Goal: Navigation & Orientation: Find specific page/section

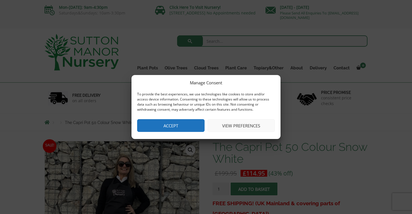
click at [174, 127] on button "Accept" at bounding box center [170, 125] width 67 height 13
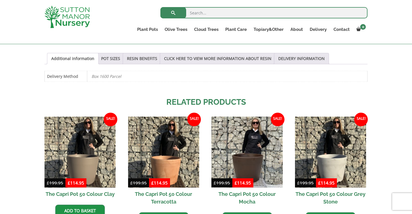
scroll to position [296, 0]
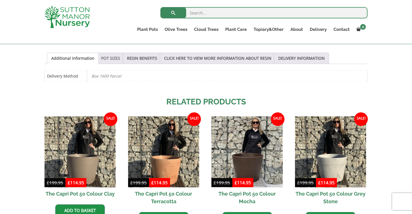
click at [111, 58] on link "POT SIZES" at bounding box center [110, 58] width 19 height 11
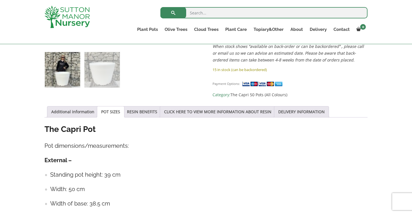
scroll to position [235, 0]
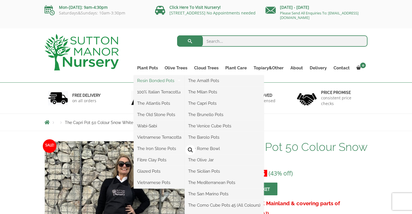
click at [170, 80] on link "Resin Bonded Pots" at bounding box center [159, 81] width 51 height 9
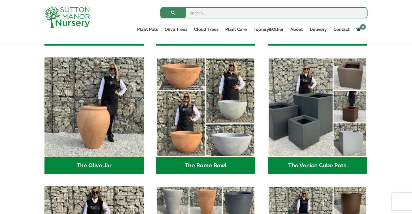
scroll to position [526, 0]
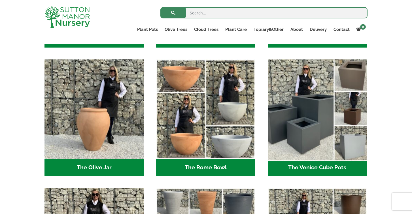
click at [305, 122] on img "Visit product category The Venice Cube Pots" at bounding box center [317, 109] width 104 height 104
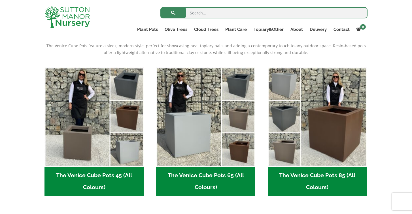
scroll to position [126, 0]
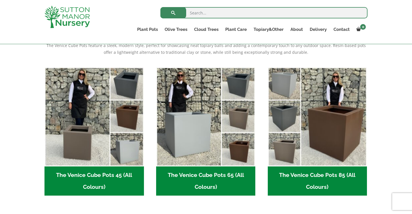
click at [211, 174] on h2 "The Venice Cube Pots 65 (All Colours) (4)" at bounding box center [205, 181] width 99 height 29
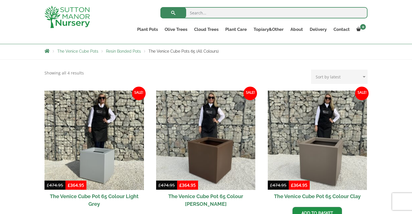
scroll to position [89, 0]
